Goal: Task Accomplishment & Management: Complete application form

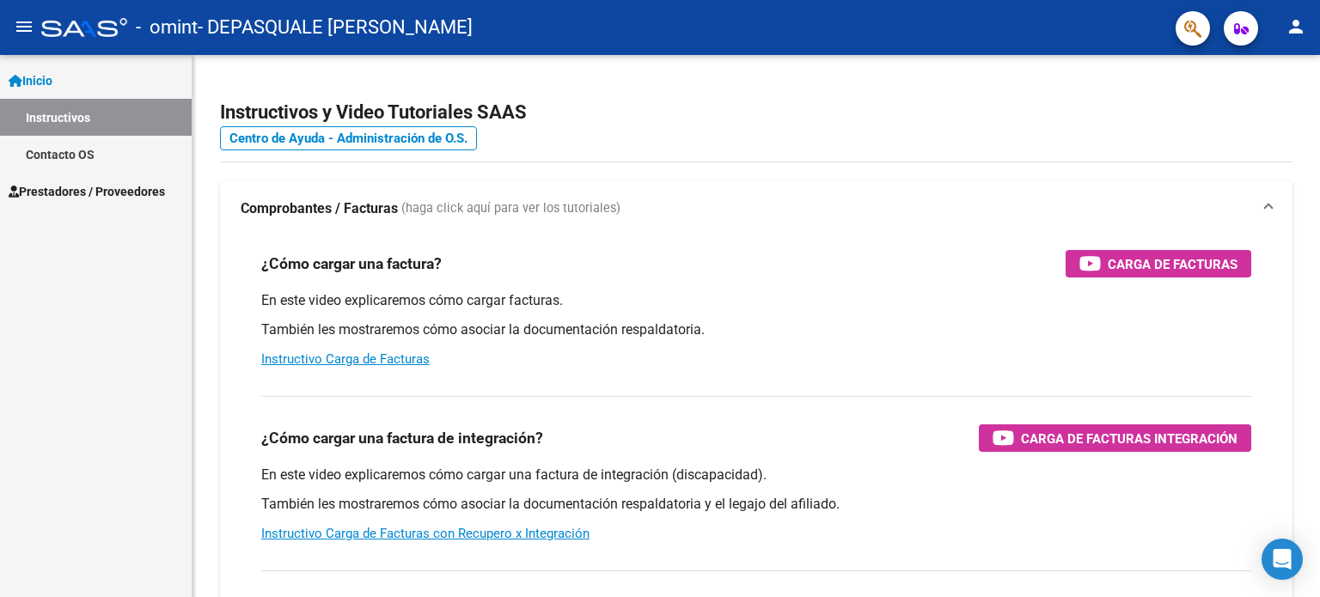
click at [1289, 31] on mat-icon "person" at bounding box center [1295, 26] width 21 height 21
click at [1266, 71] on button "person Mi Perfil" at bounding box center [1260, 72] width 105 height 41
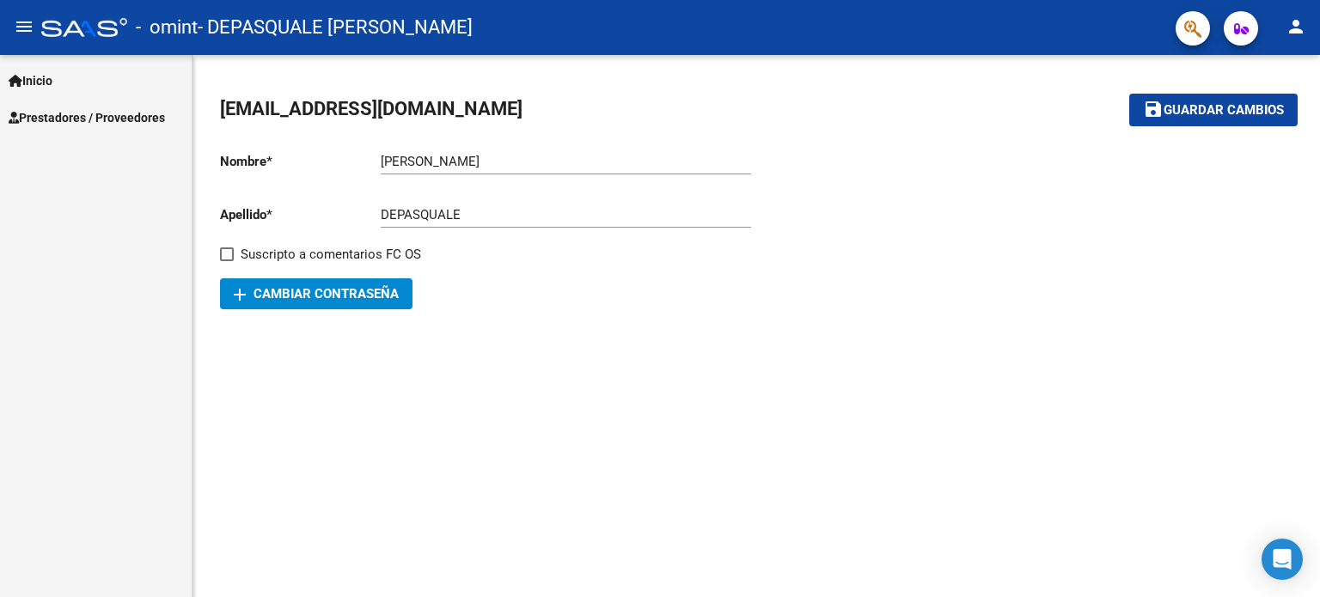
click at [86, 119] on span "Prestadores / Proveedores" at bounding box center [87, 117] width 156 height 19
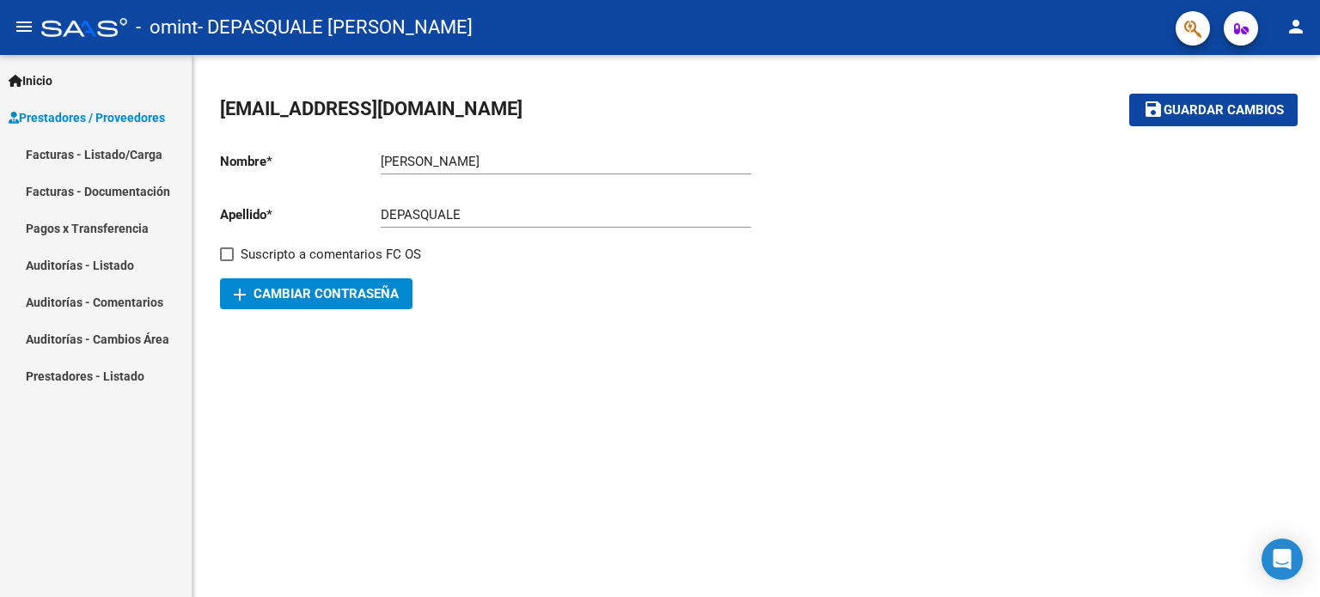
click at [81, 159] on link "Facturas - Listado/Carga" at bounding box center [96, 154] width 192 height 37
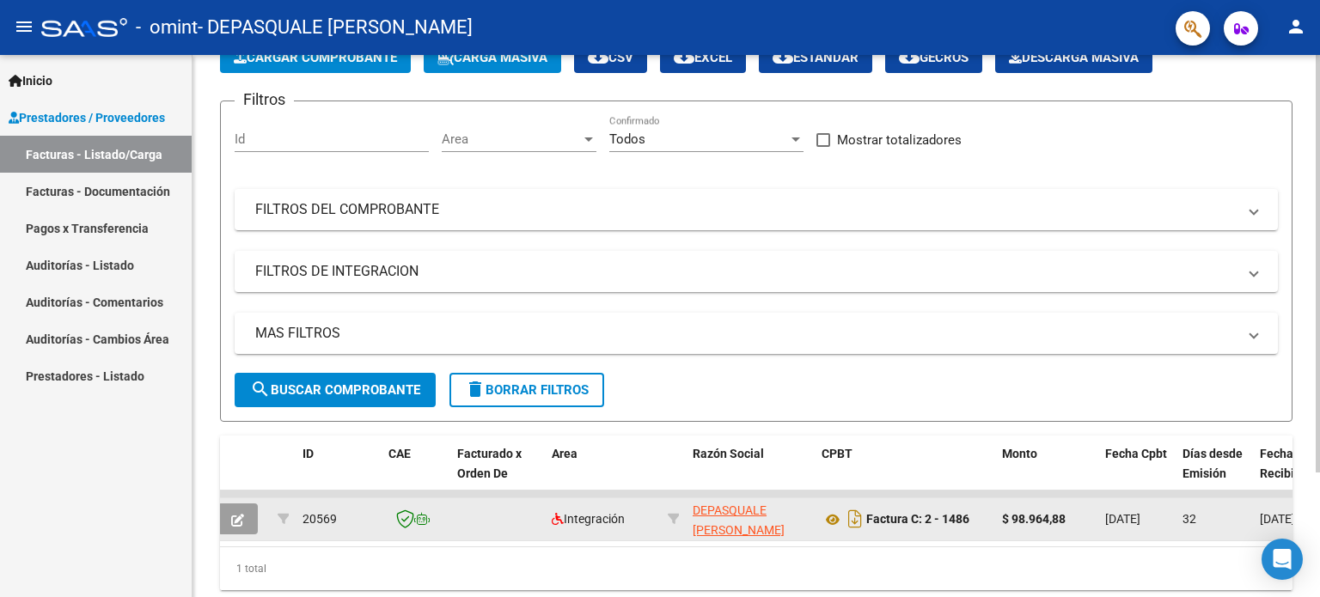
scroll to position [76, 0]
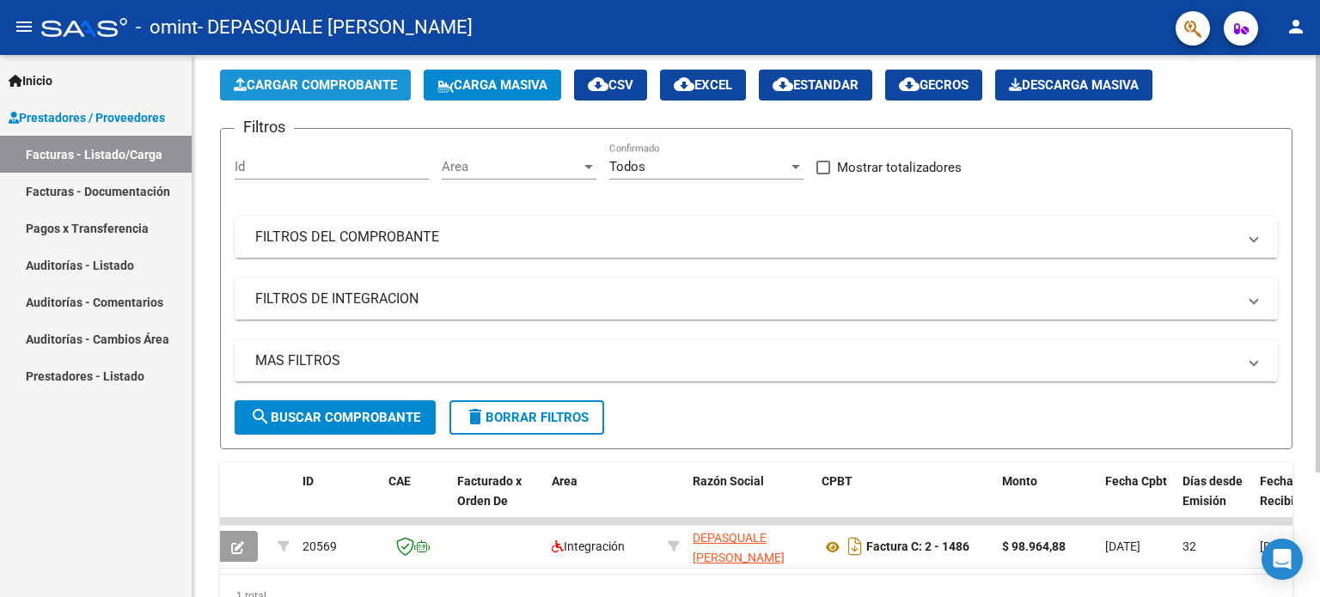
click at [302, 82] on span "Cargar Comprobante" at bounding box center [315, 84] width 163 height 15
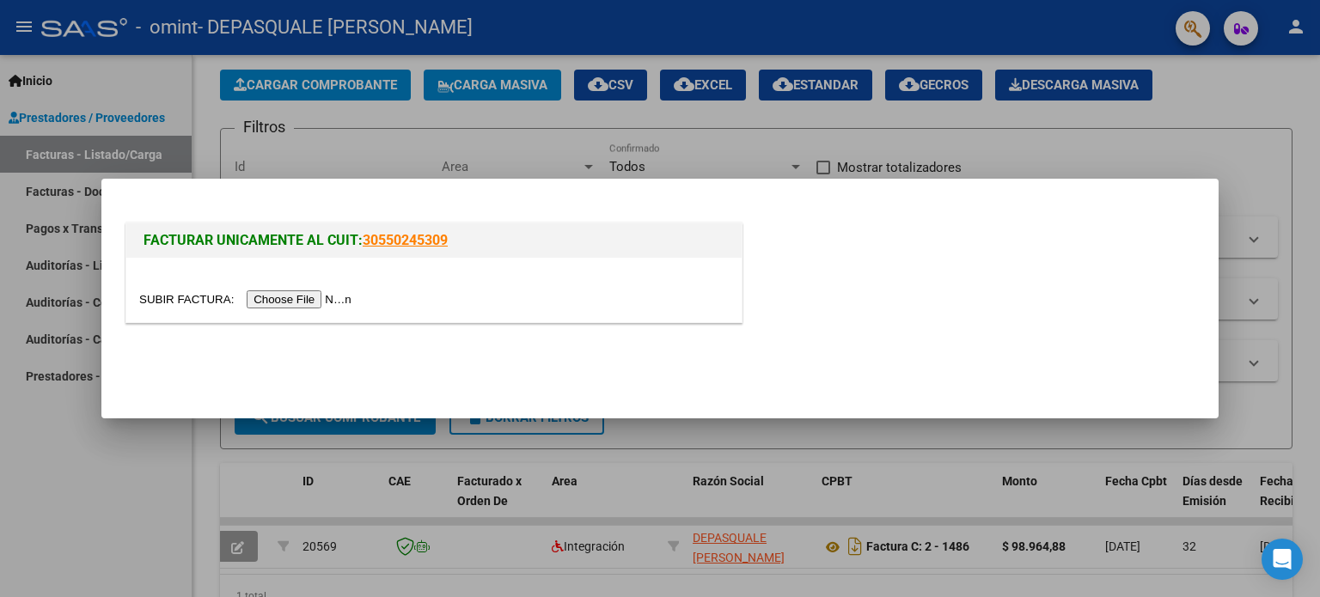
click at [340, 302] on input "file" at bounding box center [247, 299] width 217 height 18
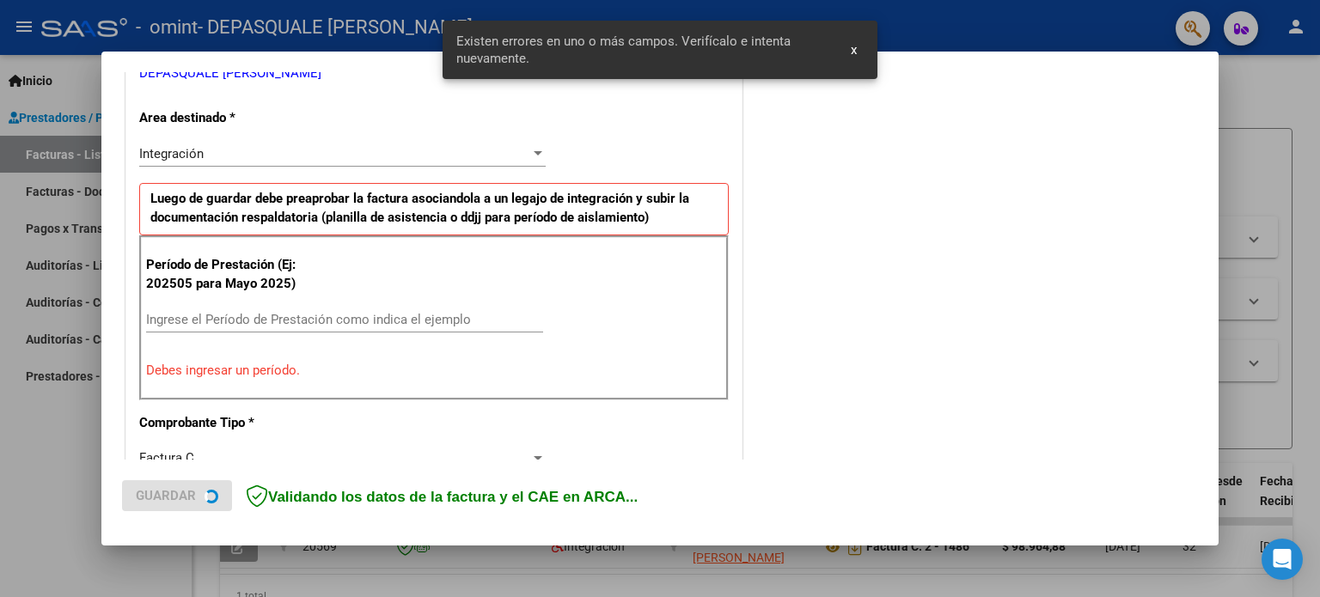
scroll to position [370, 0]
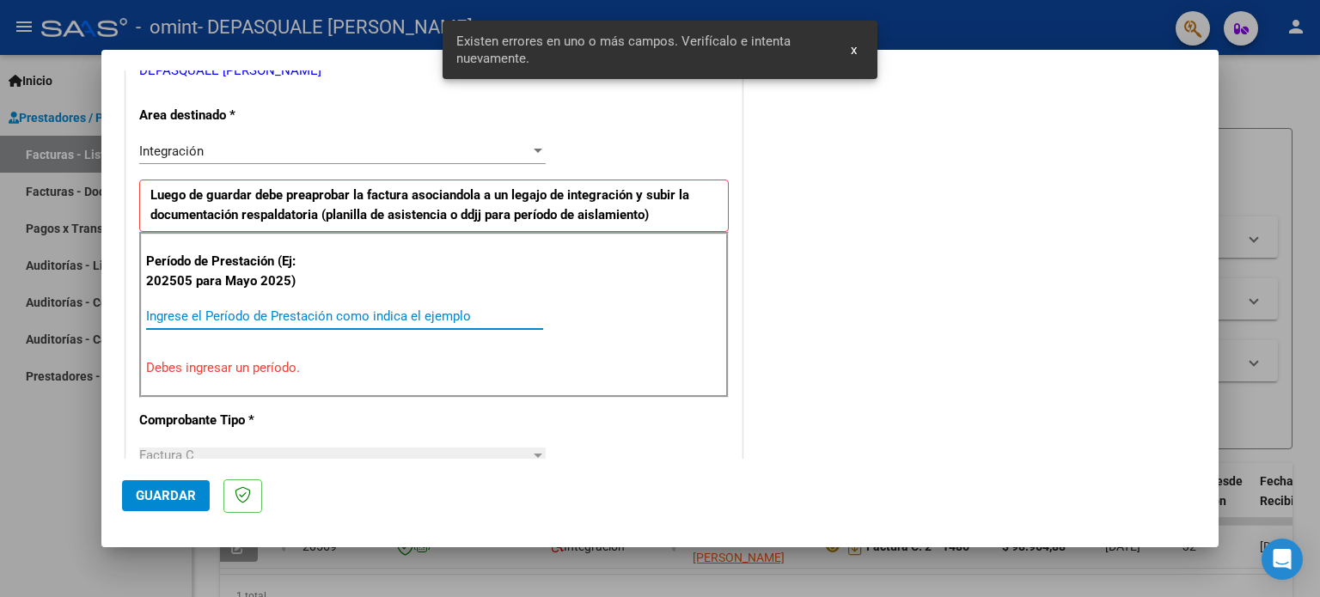
click at [179, 315] on input "Ingrese el Período de Prestación como indica el ejemplo" at bounding box center [344, 315] width 397 height 15
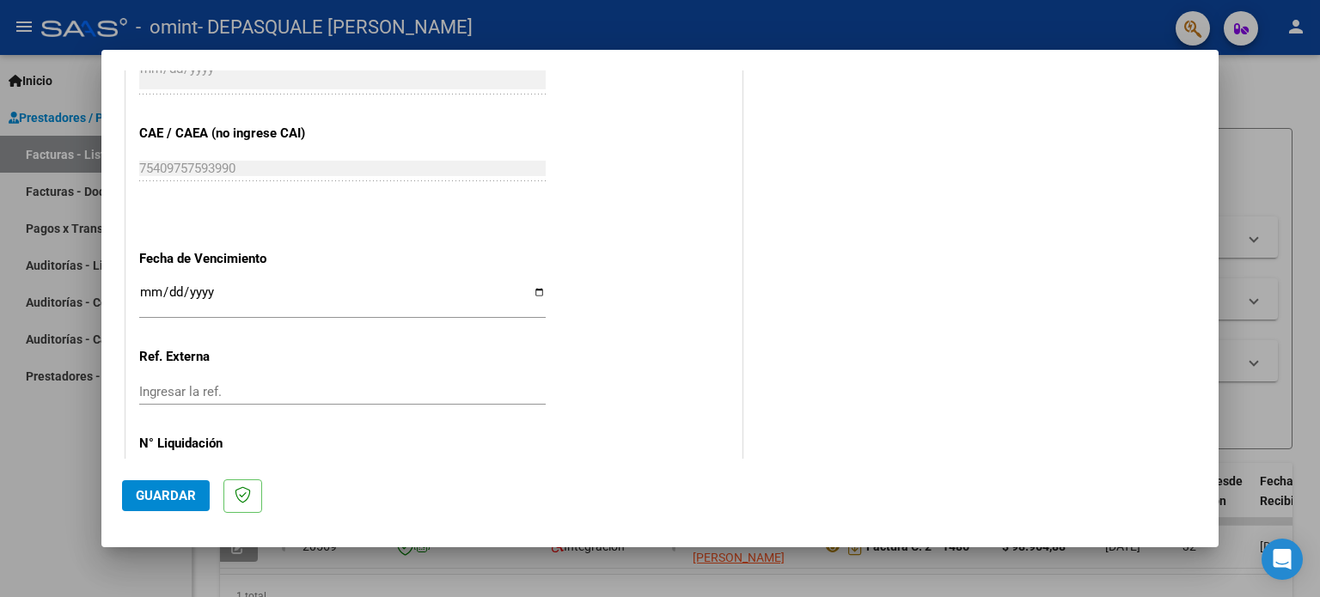
scroll to position [1121, 0]
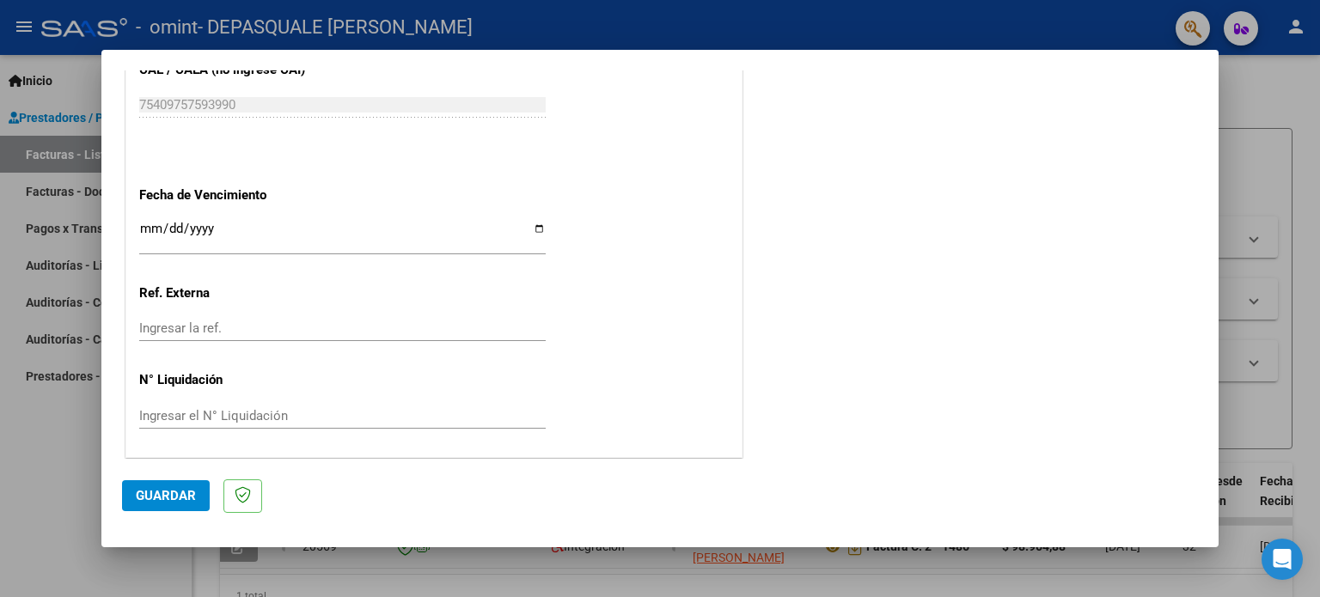
type input "202509"
click at [155, 485] on button "Guardar" at bounding box center [166, 495] width 88 height 31
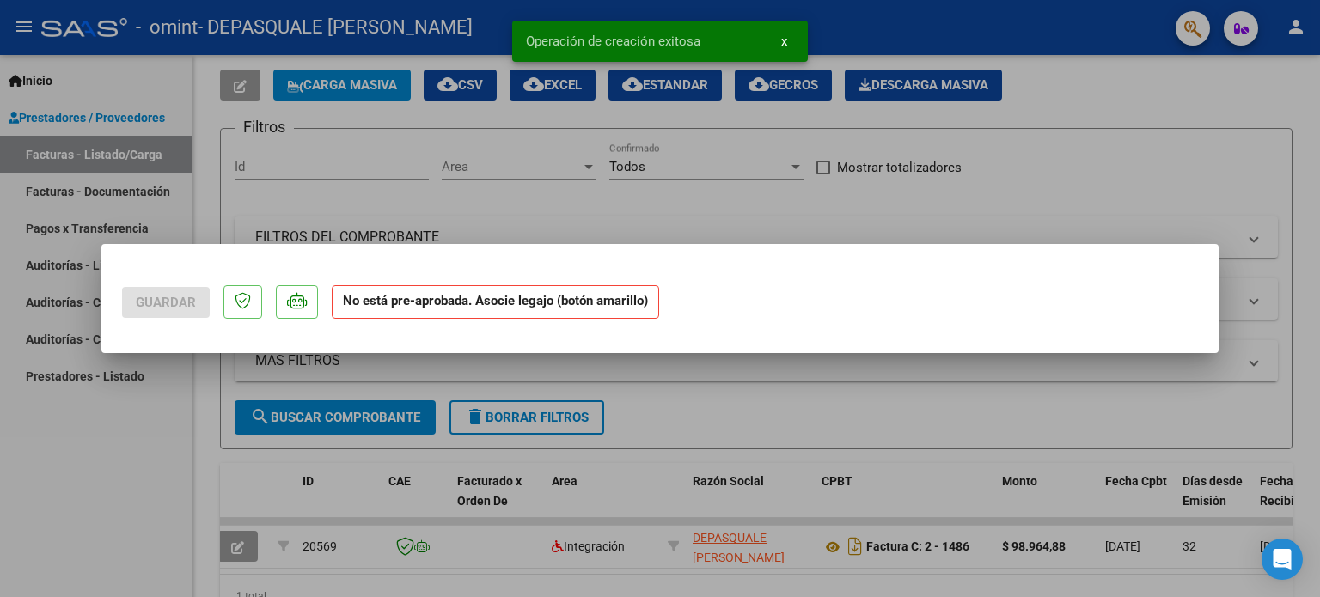
scroll to position [0, 0]
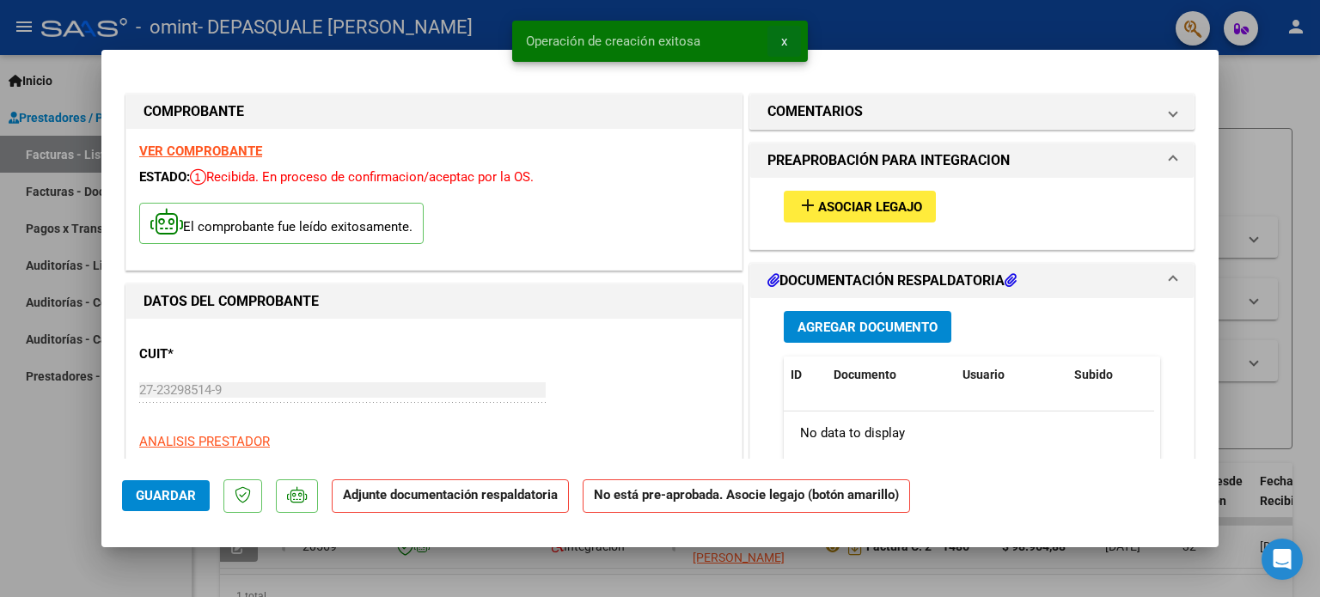
click at [777, 42] on button "x" at bounding box center [784, 41] width 34 height 31
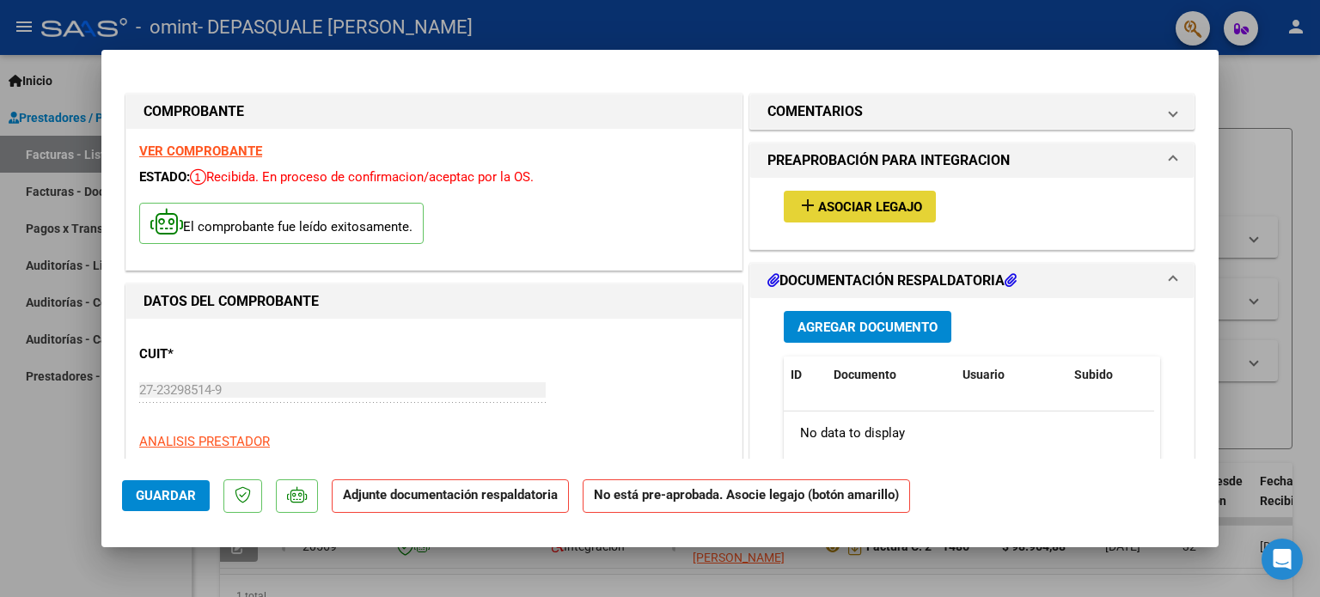
click at [852, 205] on span "Asociar Legajo" at bounding box center [870, 206] width 104 height 15
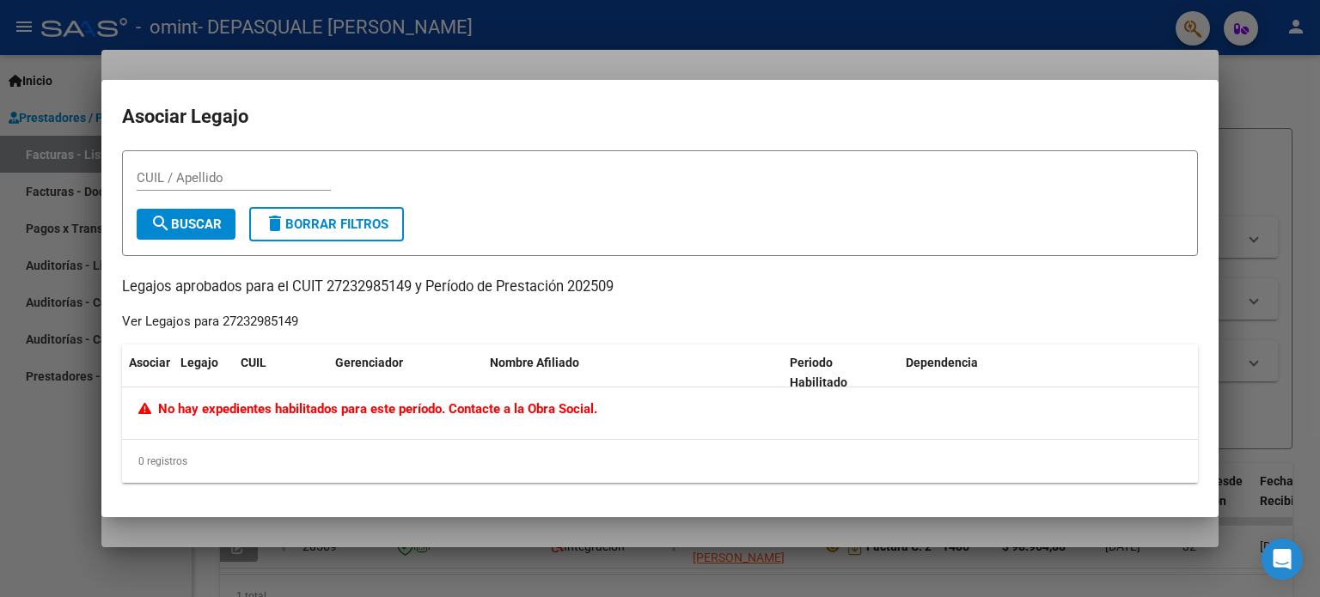
click at [1271, 87] on div at bounding box center [660, 298] width 1320 height 597
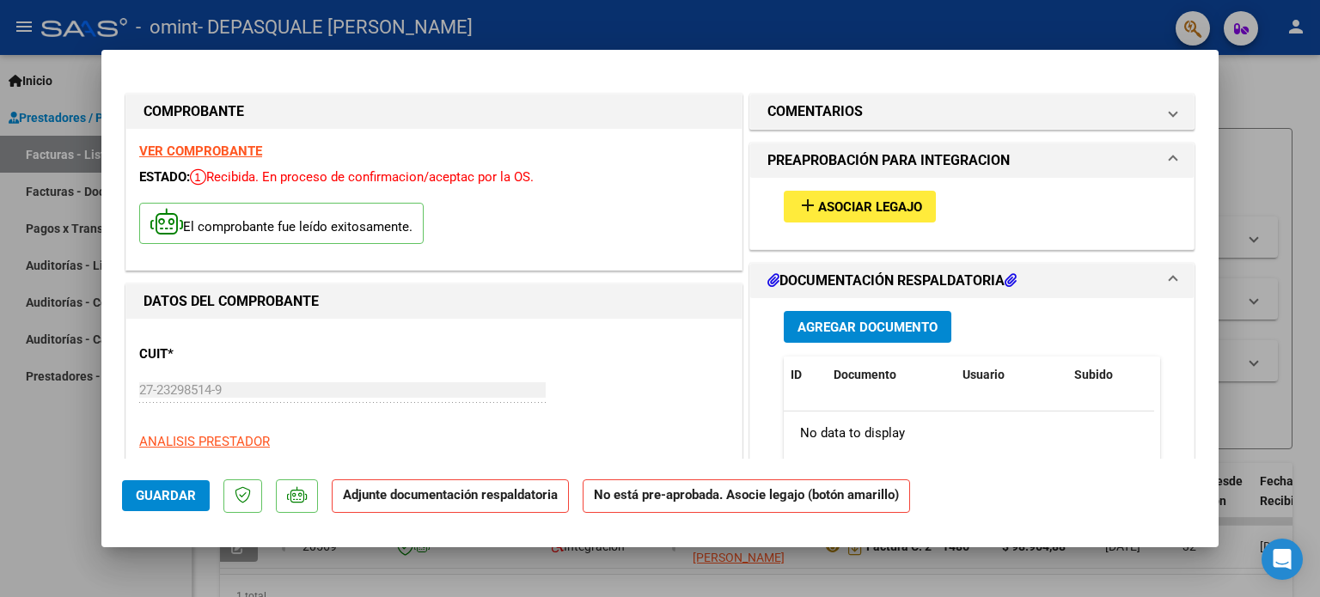
click at [1293, 88] on div at bounding box center [660, 298] width 1320 height 597
type input "$ 0,00"
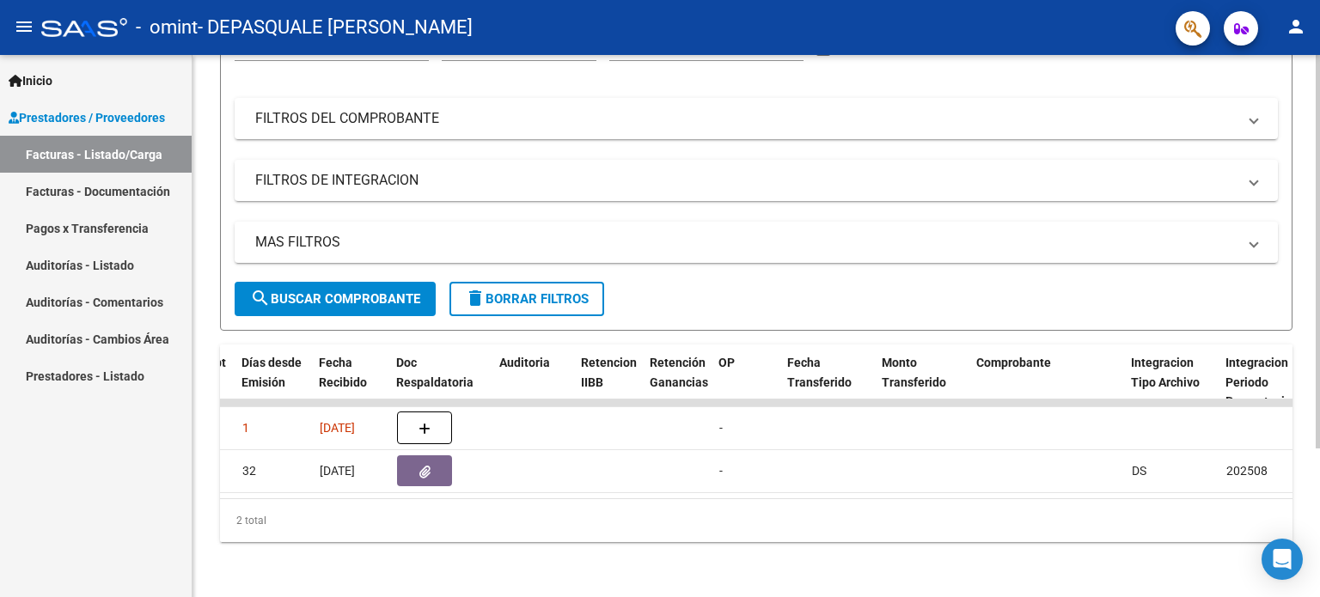
scroll to position [0, 956]
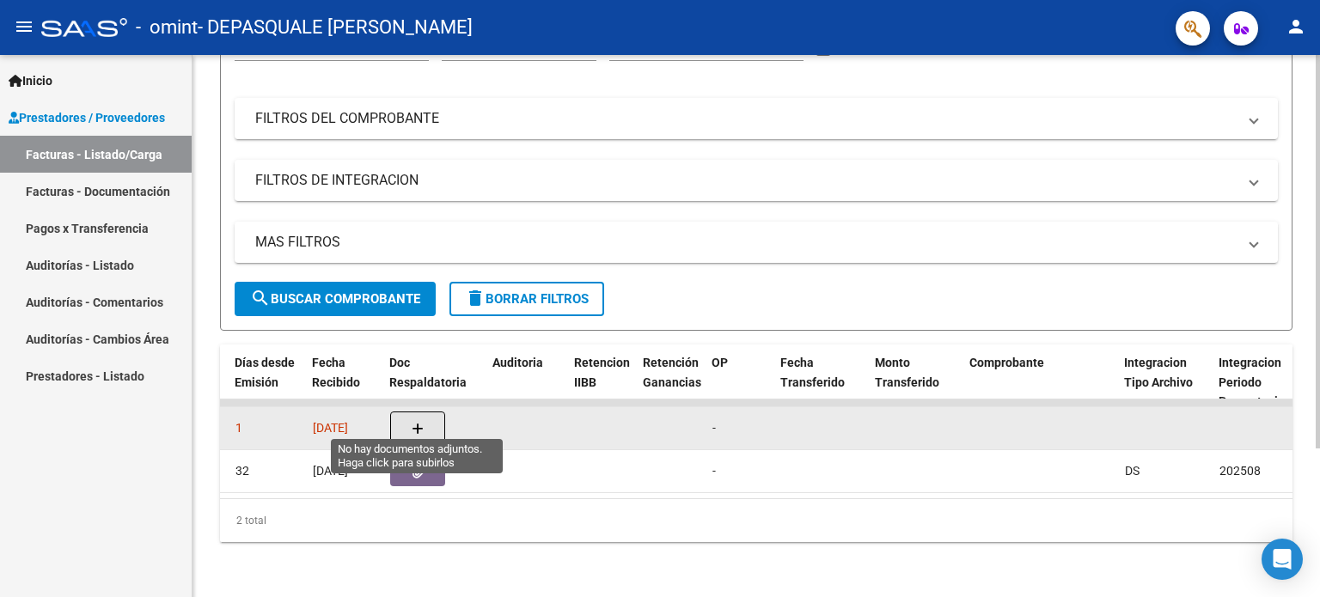
click at [418, 423] on icon "button" at bounding box center [418, 429] width 12 height 13
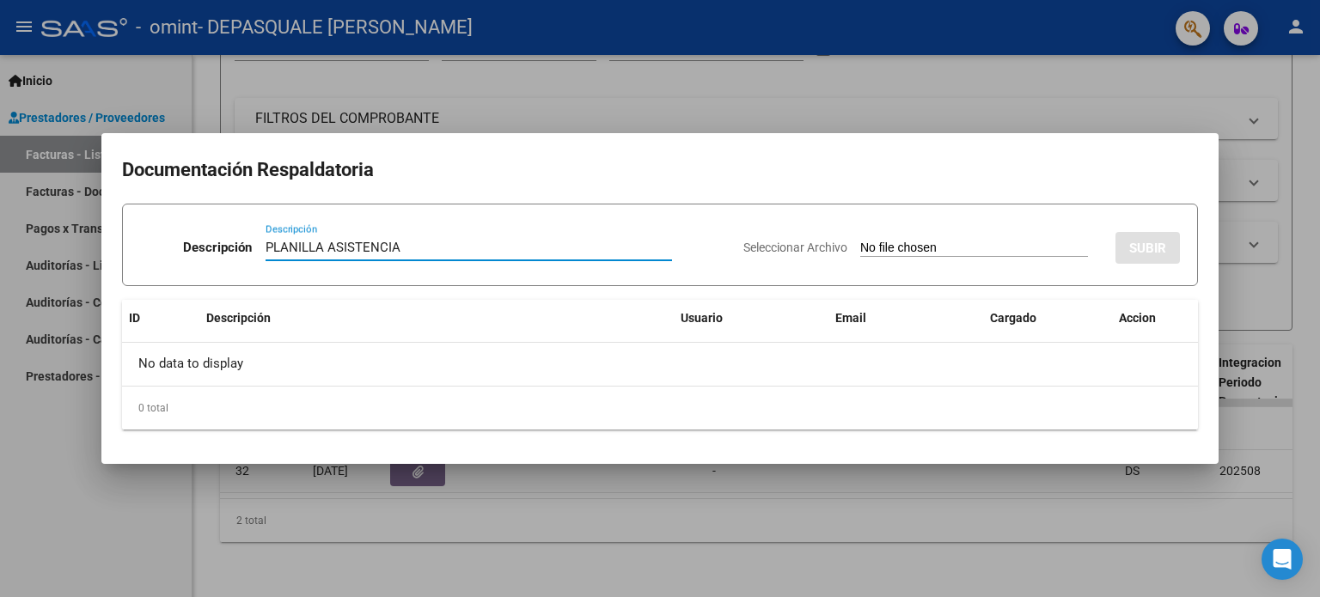
type input "PLANILLA ASISTENCIA"
click at [894, 233] on div "Seleccionar Archivo SUBIR" at bounding box center [961, 244] width 436 height 52
click at [894, 243] on input "Seleccionar Archivo" at bounding box center [974, 249] width 228 height 16
type input "C:\fakepath\PLANILLA ASISTENCIA [PERSON_NAME].pdf"
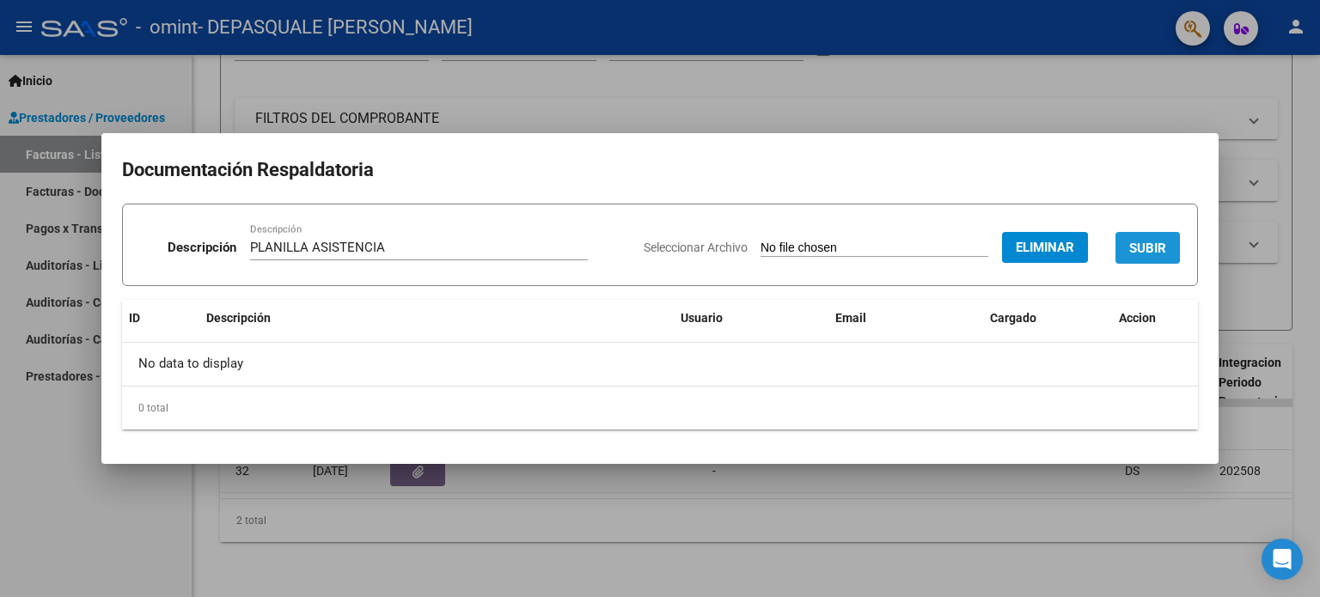
click at [1146, 248] on span "SUBIR" at bounding box center [1147, 248] width 37 height 15
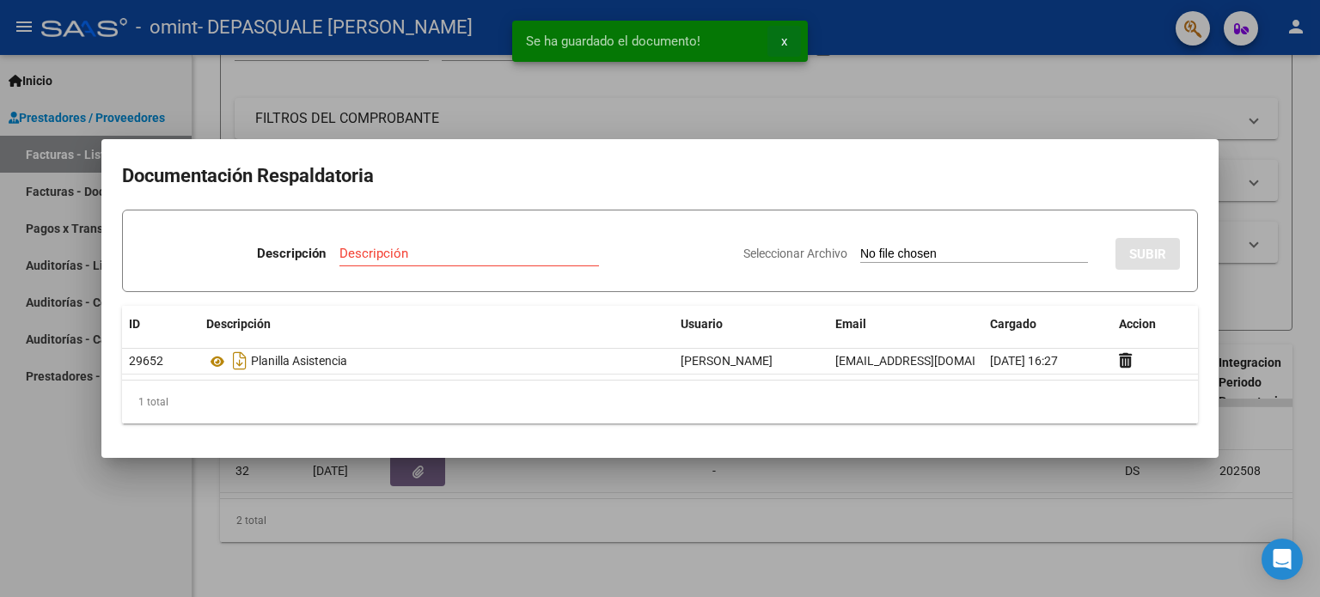
click at [776, 44] on button "x" at bounding box center [784, 41] width 34 height 31
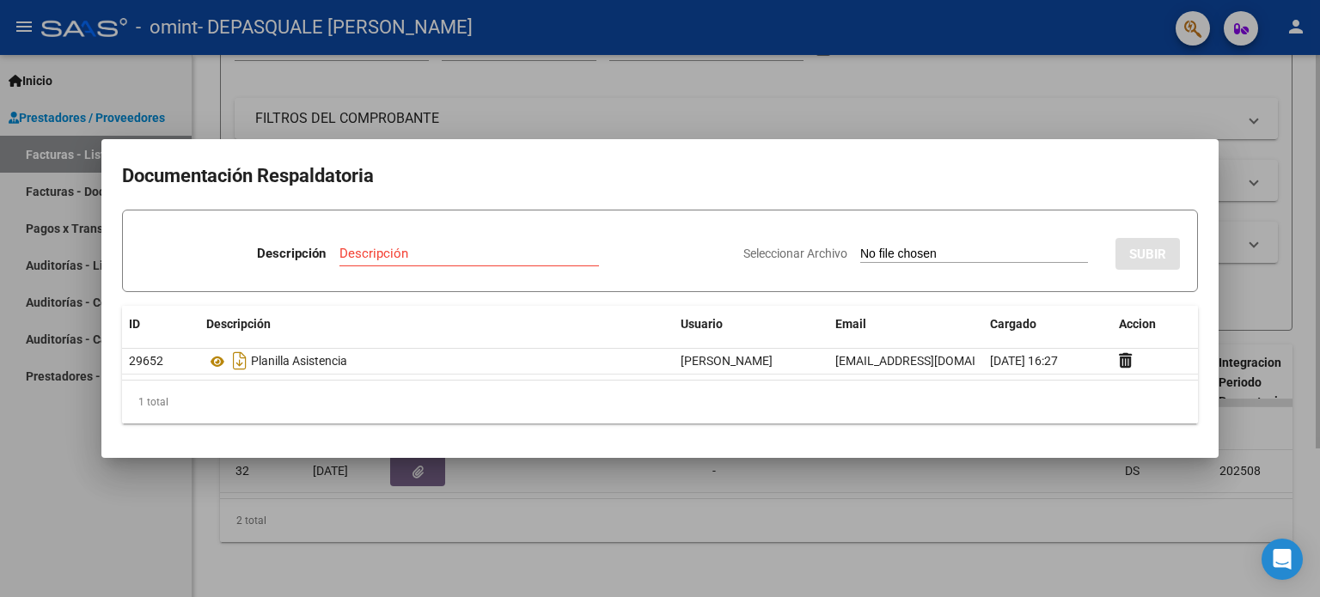
drag, startPoint x: 968, startPoint y: 83, endPoint x: 981, endPoint y: 98, distance: 19.5
click at [969, 83] on div at bounding box center [660, 298] width 1320 height 597
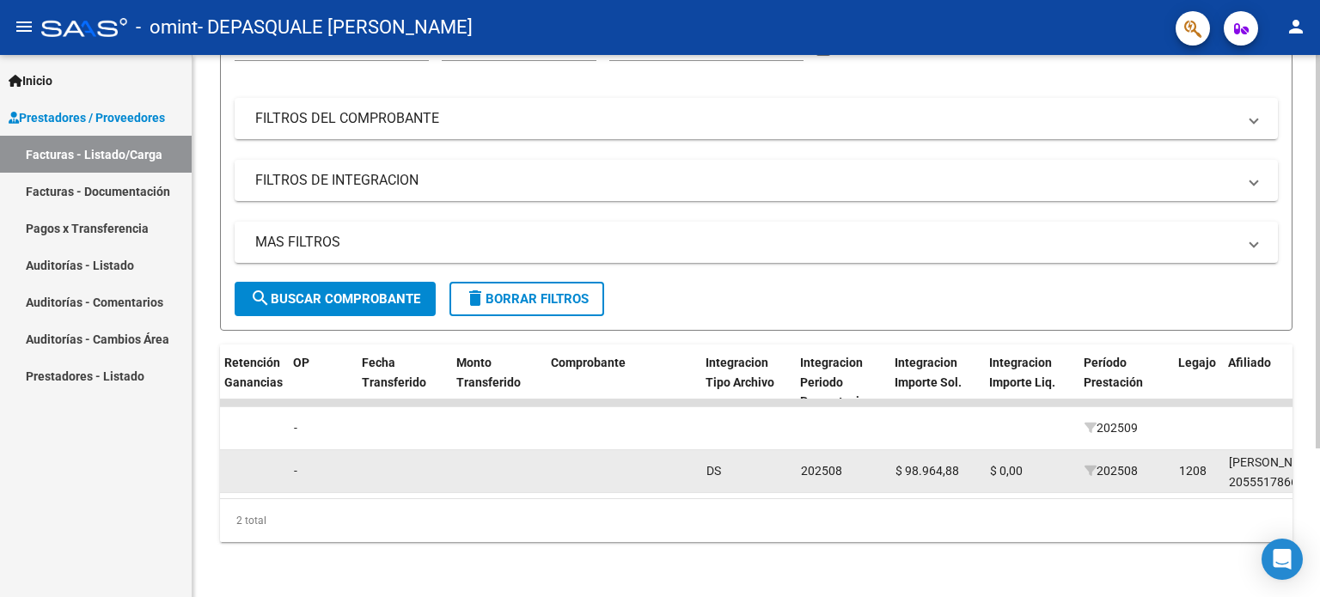
scroll to position [0, 1411]
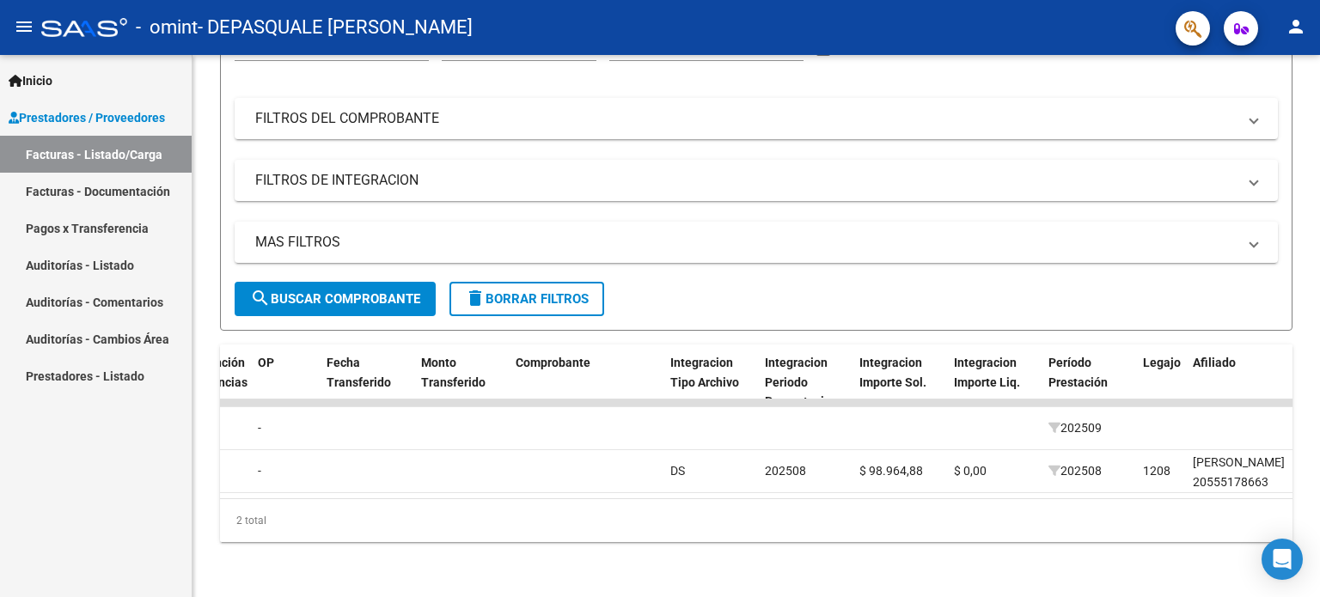
click at [1301, 31] on mat-icon "person" at bounding box center [1295, 26] width 21 height 21
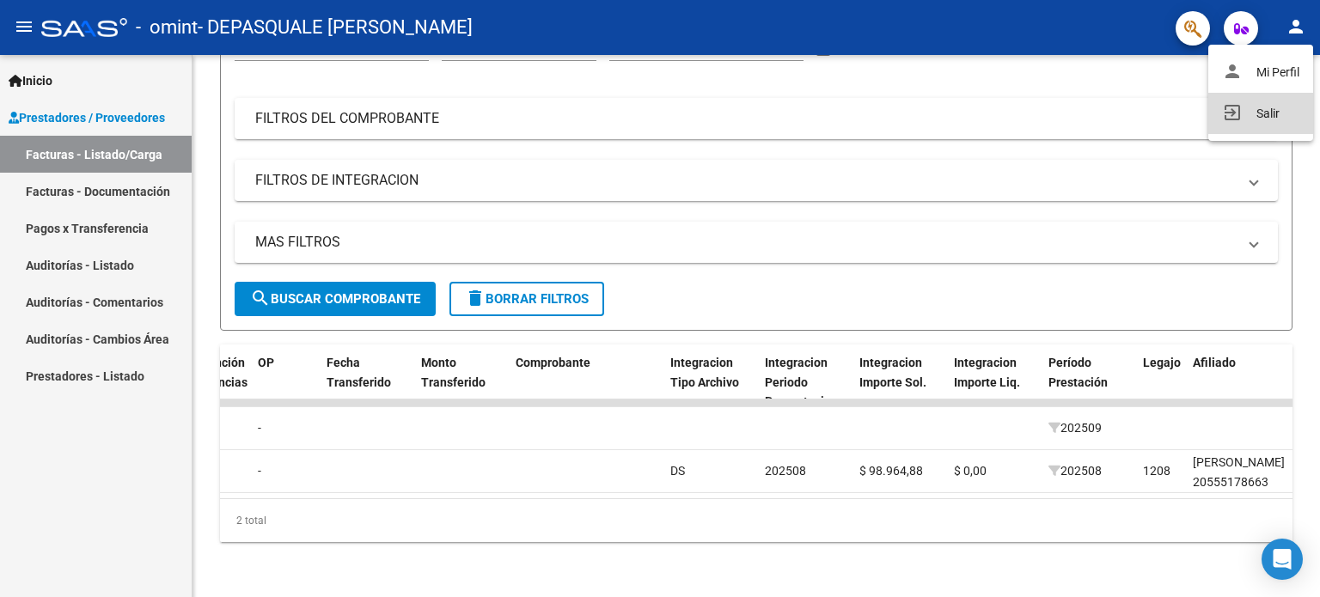
click at [1257, 108] on button "exit_to_app Salir" at bounding box center [1260, 113] width 105 height 41
